Goal: Task Accomplishment & Management: Manage account settings

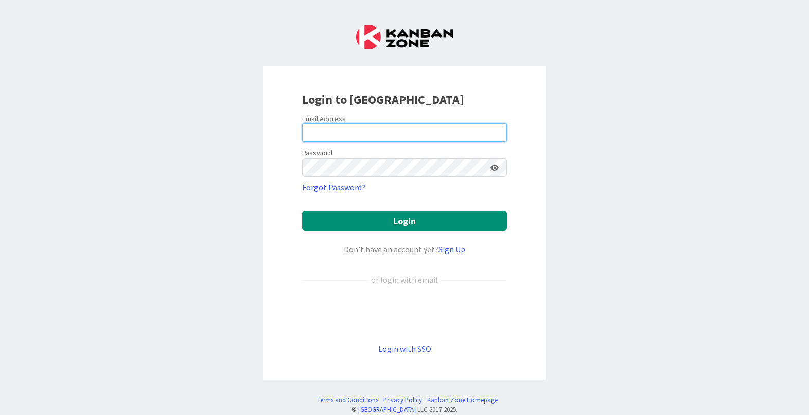
click at [372, 124] on input "email" at bounding box center [404, 132] width 205 height 19
type input "[PERSON_NAME][EMAIL_ADDRESS][DOMAIN_NAME]"
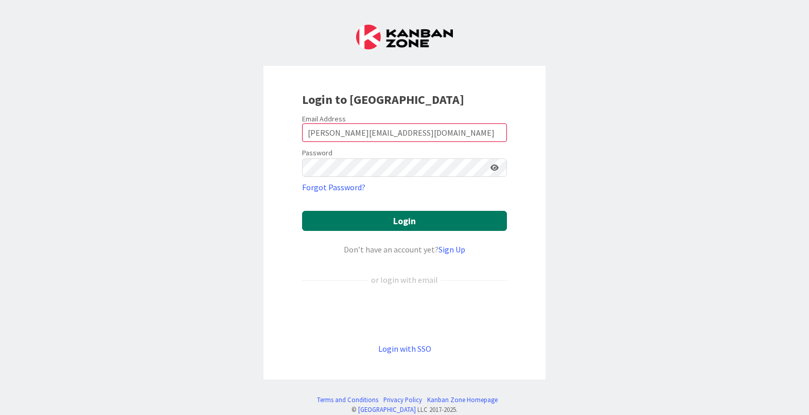
click at [393, 219] on button "Login" at bounding box center [404, 221] width 205 height 20
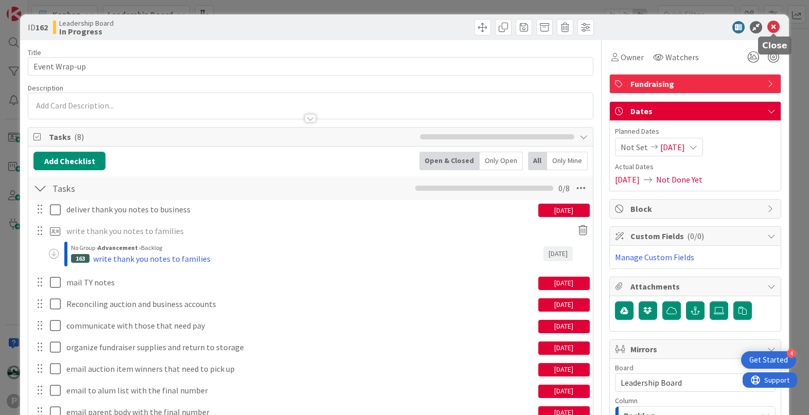
click at [771, 24] on icon at bounding box center [773, 27] width 12 height 12
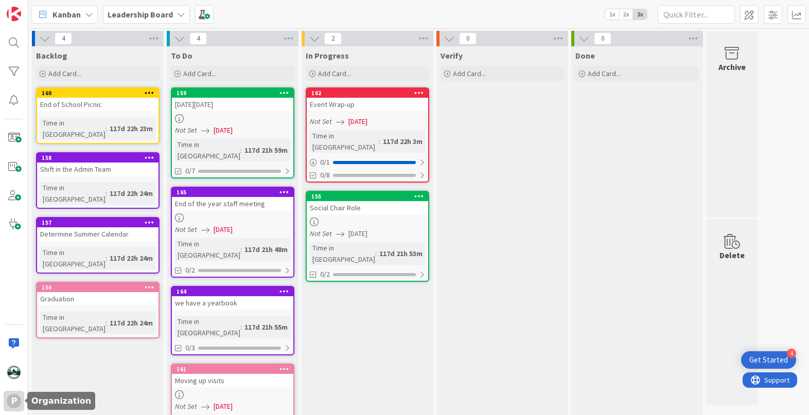
click at [17, 400] on div "P" at bounding box center [14, 401] width 14 height 14
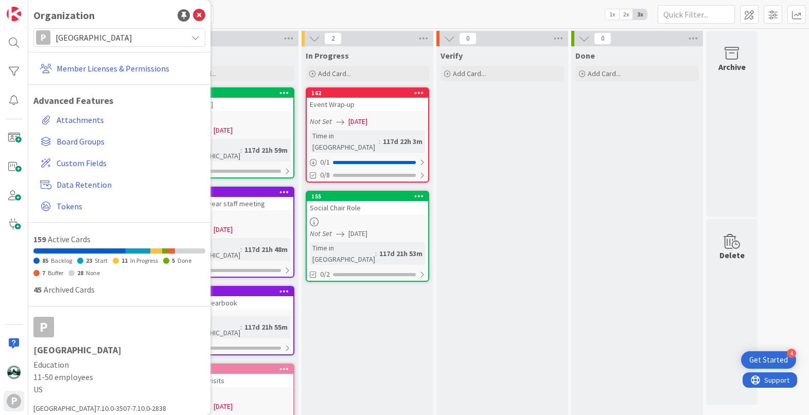
click at [101, 40] on span "Pioneer Montessori School" at bounding box center [119, 37] width 127 height 14
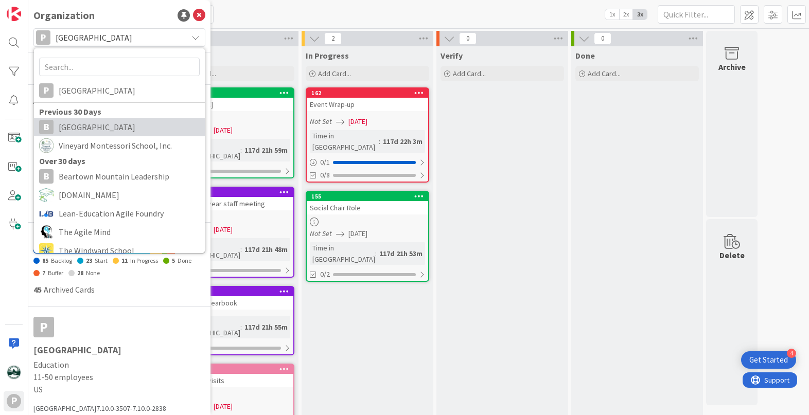
click at [100, 124] on span "Berkshire Montessori School" at bounding box center [129, 126] width 141 height 15
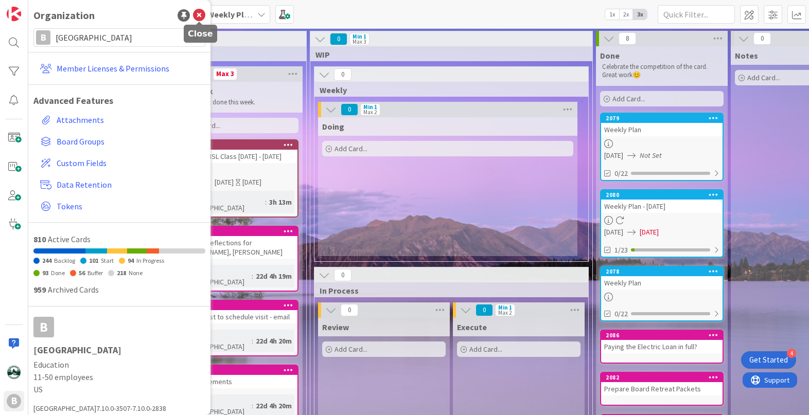
click at [199, 15] on icon at bounding box center [199, 15] width 12 height 12
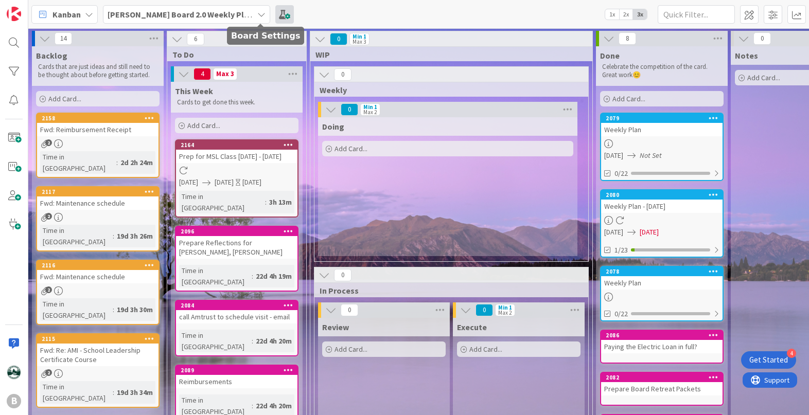
click at [275, 13] on span at bounding box center [284, 14] width 19 height 19
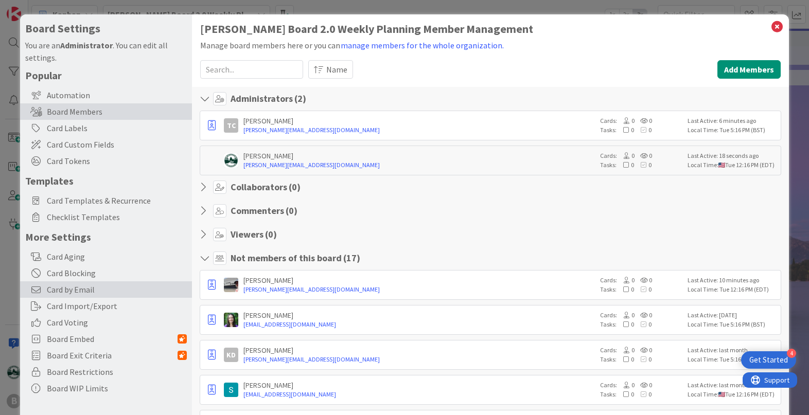
click at [91, 291] on span "Card by Email" at bounding box center [117, 289] width 140 height 12
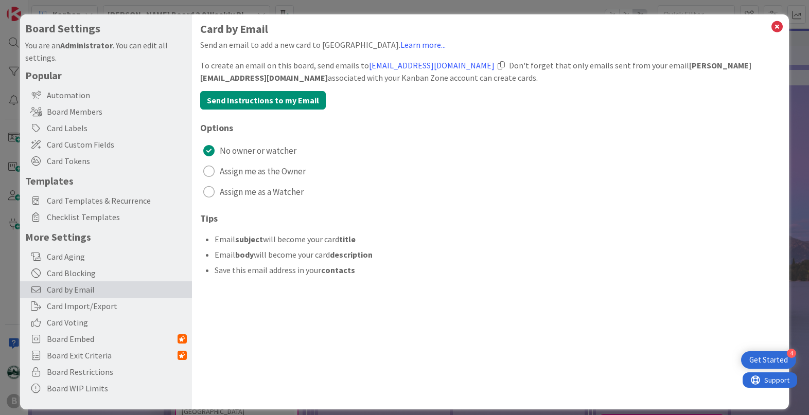
click at [505, 65] on div at bounding box center [500, 65] width 7 height 8
